Goal: Register for event/course

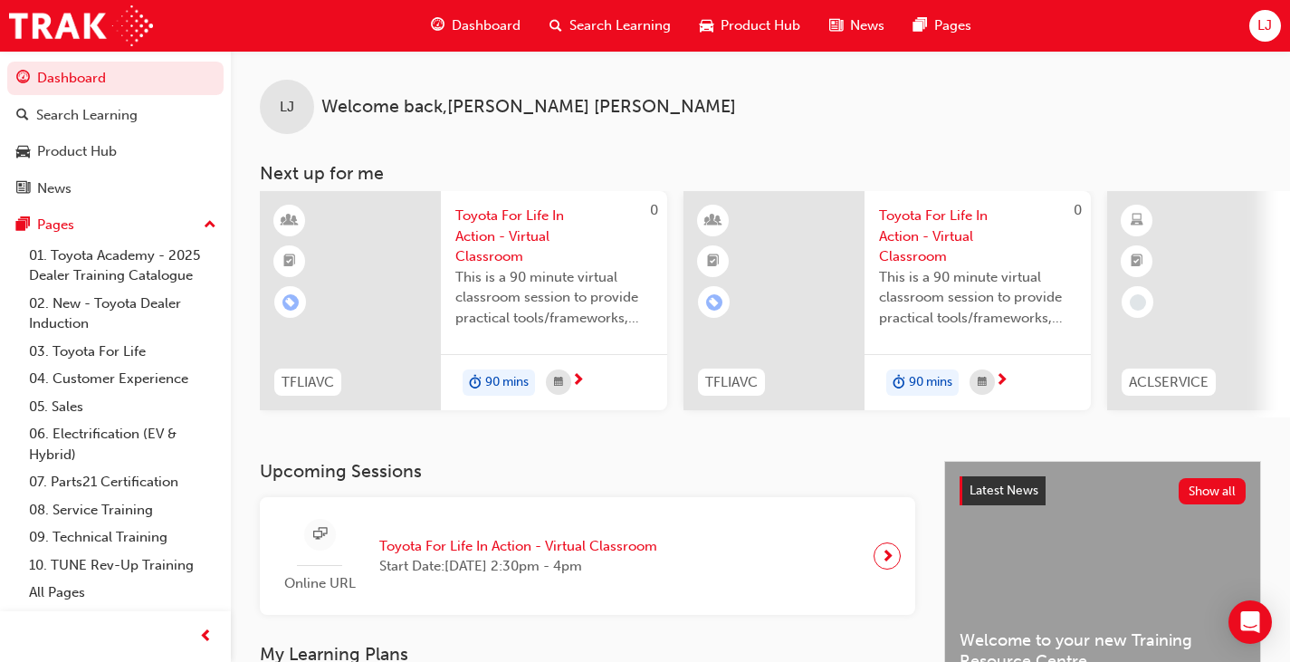
scroll to position [153, 0]
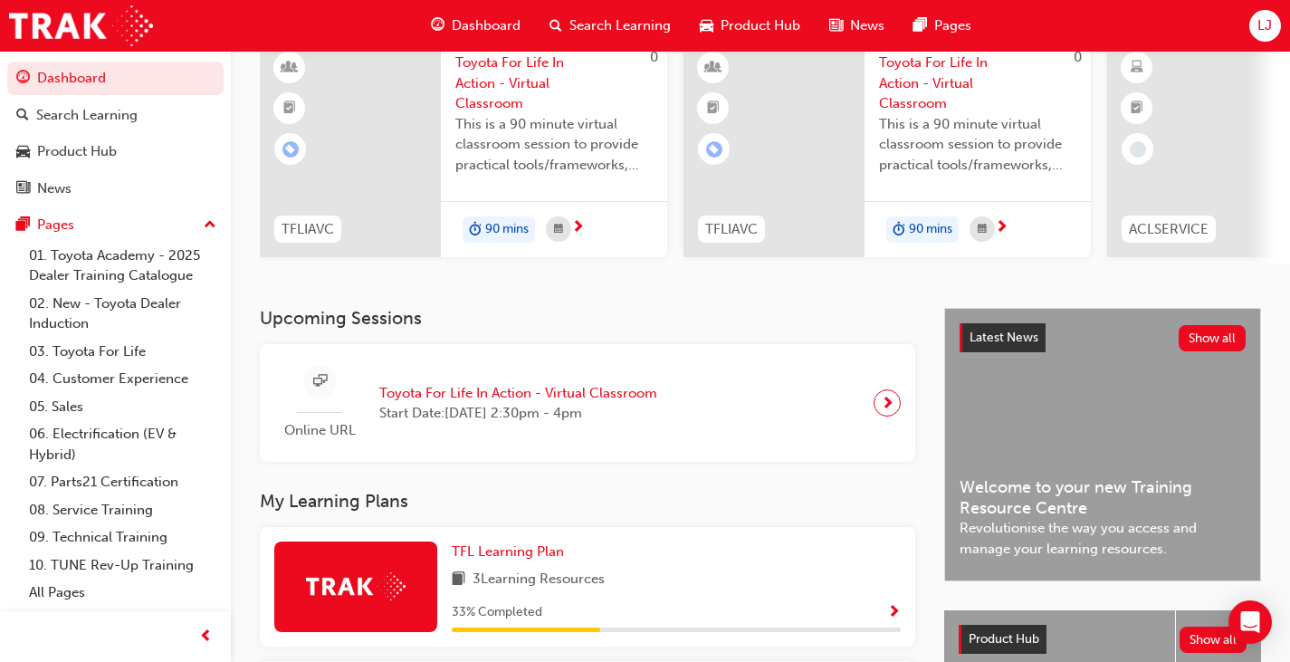
drag, startPoint x: 0, startPoint y: 0, endPoint x: 577, endPoint y: 392, distance: 697.4
click at [577, 392] on span "Toyota For Life In Action - Virtual Classroom" at bounding box center [518, 393] width 278 height 21
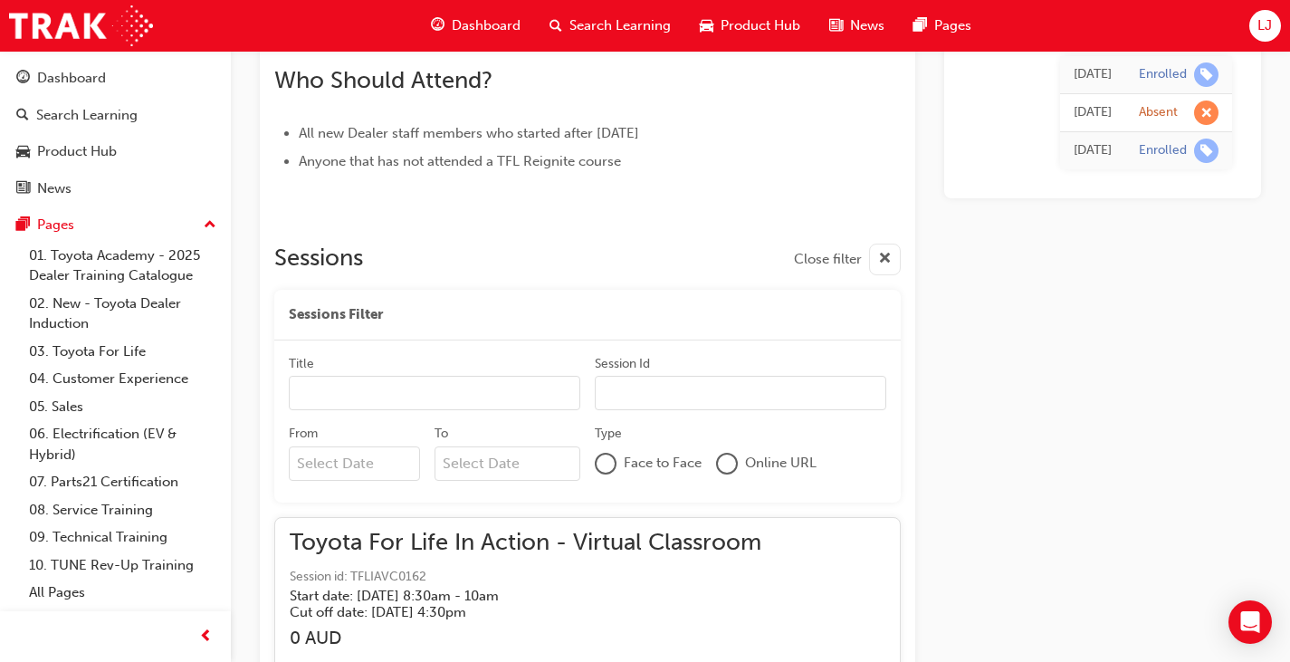
scroll to position [1960, 0]
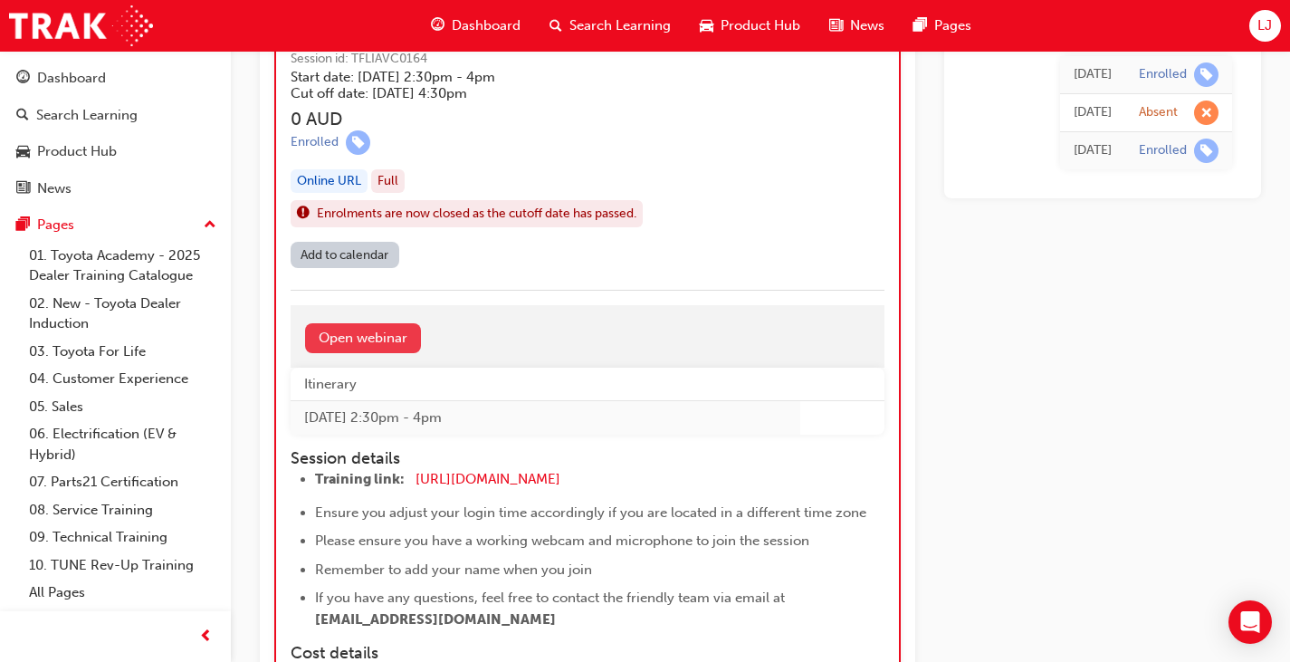
click at [395, 335] on link "Open webinar" at bounding box center [363, 338] width 116 height 30
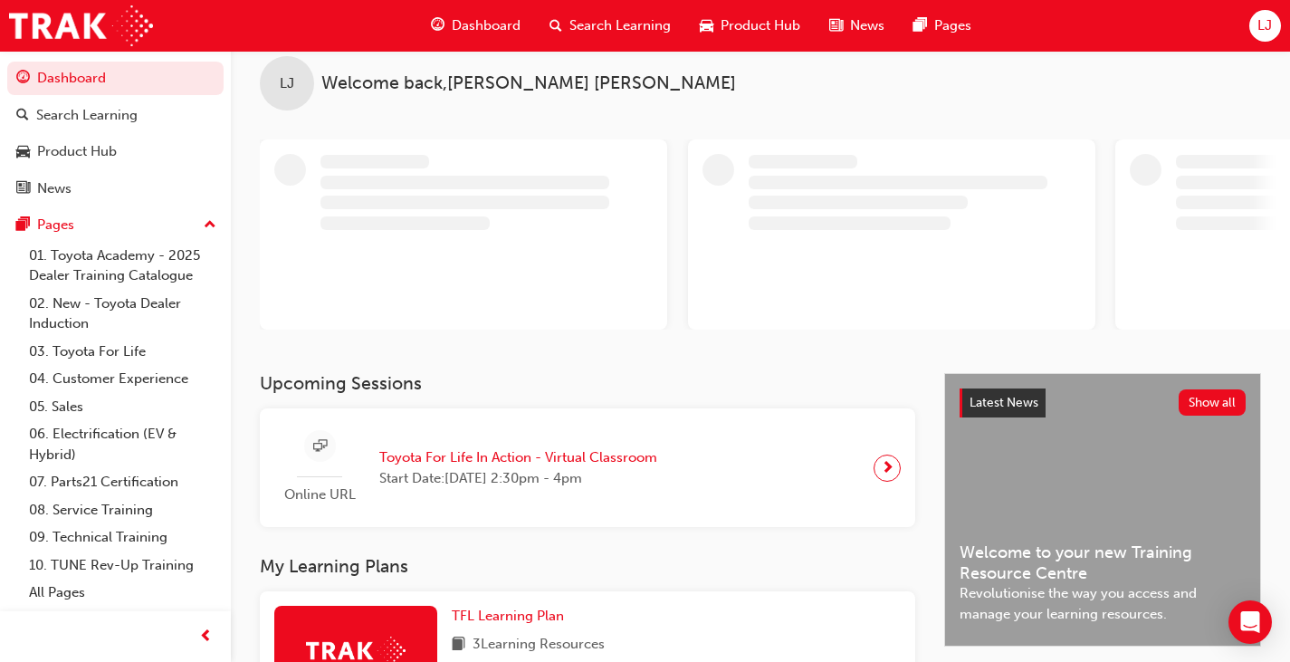
scroll to position [32, 0]
